Goal: Transaction & Acquisition: Purchase product/service

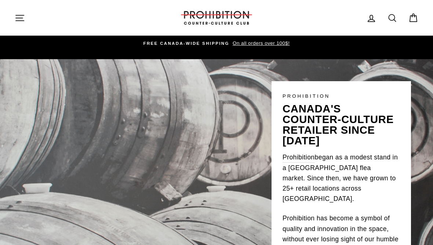
click at [20, 22] on icon "button" at bounding box center [20, 18] width 10 height 10
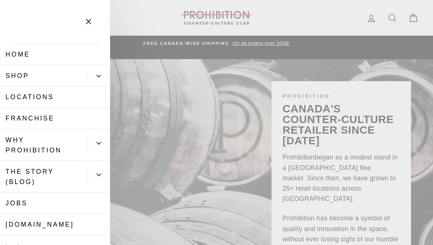
click at [93, 72] on button "Primary" at bounding box center [99, 75] width 22 height 13
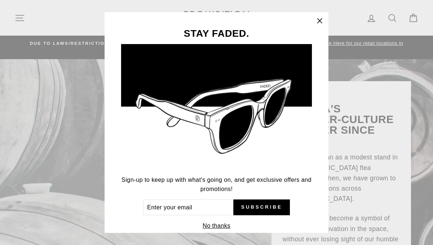
click at [316, 22] on icon "button" at bounding box center [319, 21] width 10 height 10
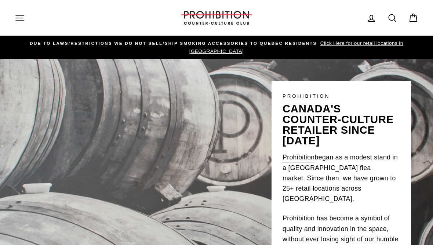
click at [23, 20] on icon "button" at bounding box center [20, 18] width 10 height 10
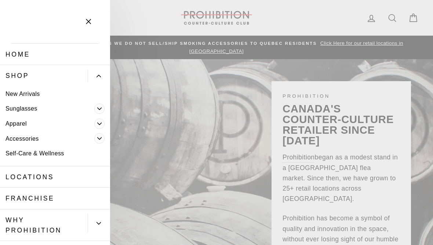
click at [99, 80] on button "Primary" at bounding box center [99, 75] width 22 height 13
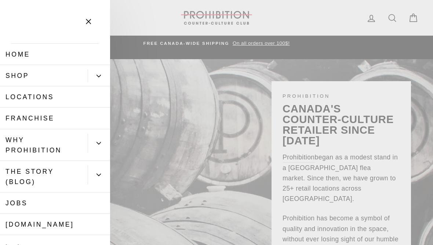
click at [95, 77] on button "Primary" at bounding box center [99, 75] width 22 height 13
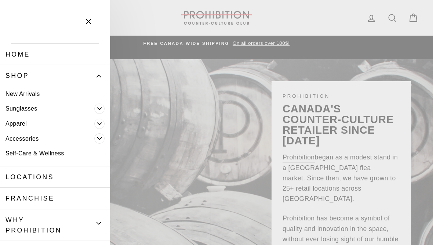
click at [45, 152] on link "Self-Care & Wellness" at bounding box center [55, 153] width 110 height 15
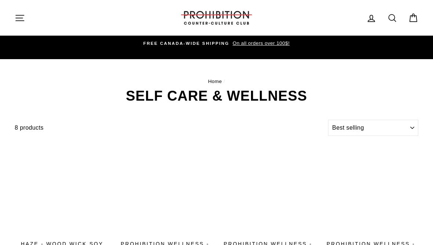
select select "best-selling"
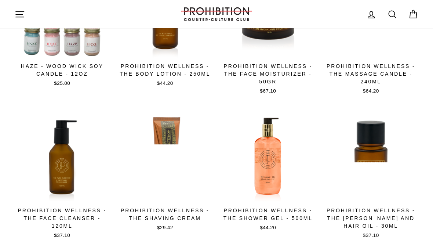
scroll to position [177, 0]
